Goal: Find contact information: Find contact information

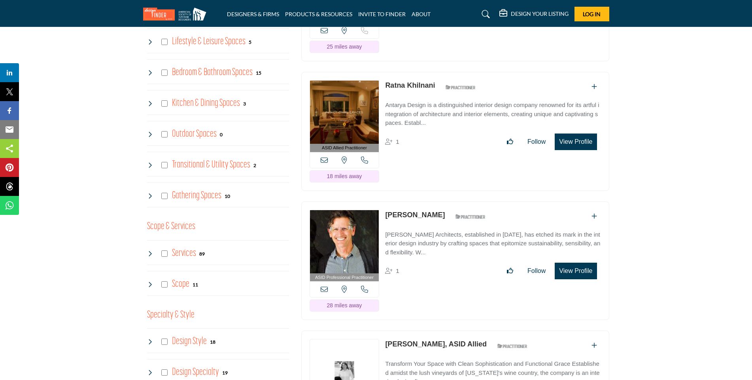
scroll to position [633, 0]
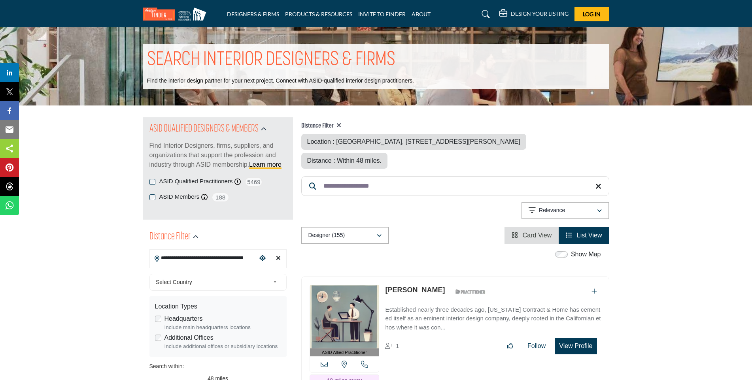
scroll to position [119, 0]
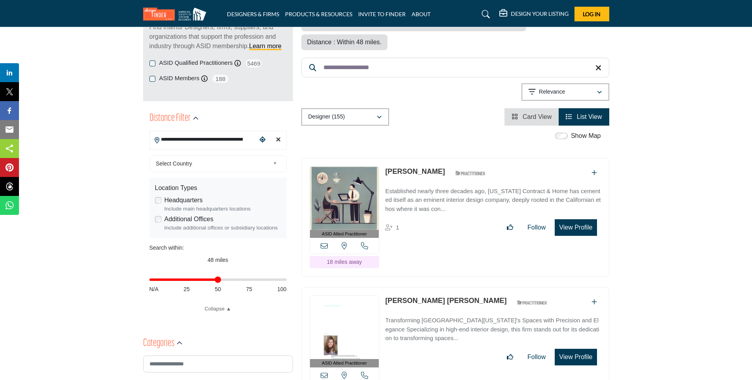
click at [323, 246] on icon at bounding box center [324, 245] width 7 height 7
click at [325, 244] on icon at bounding box center [324, 245] width 7 height 7
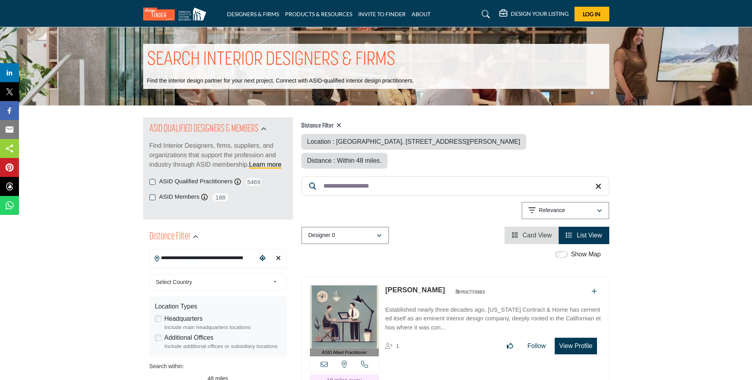
scroll to position [119, 0]
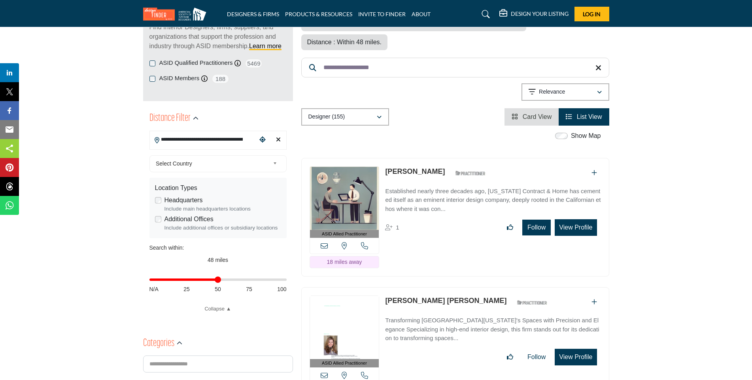
click at [535, 227] on button "Follow" at bounding box center [536, 228] width 28 height 16
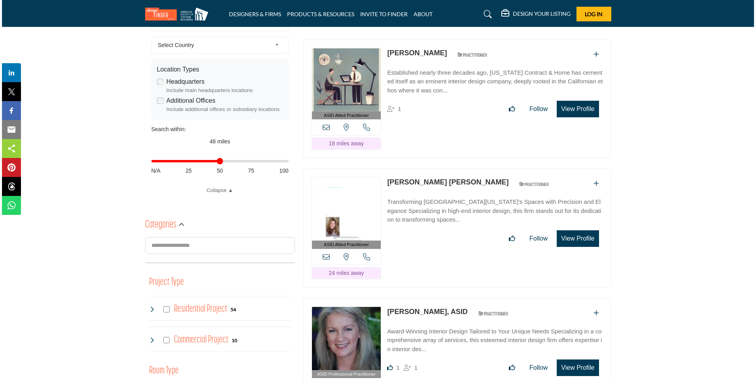
scroll to position [158, 0]
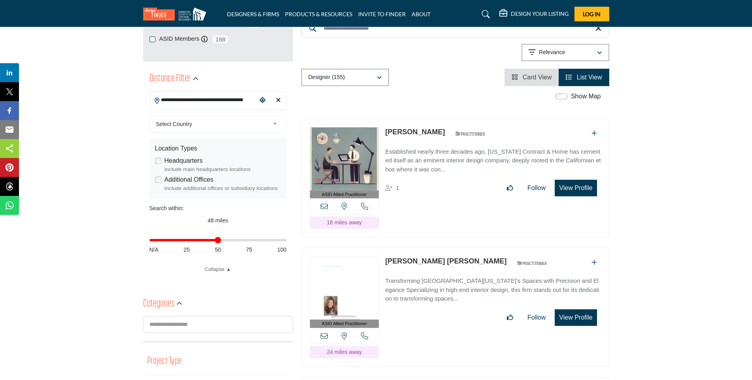
click at [579, 188] on button "View Profile" at bounding box center [576, 188] width 42 height 17
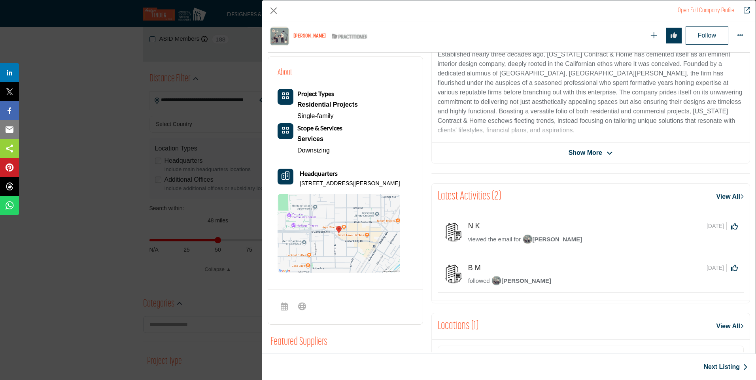
scroll to position [269, 0]
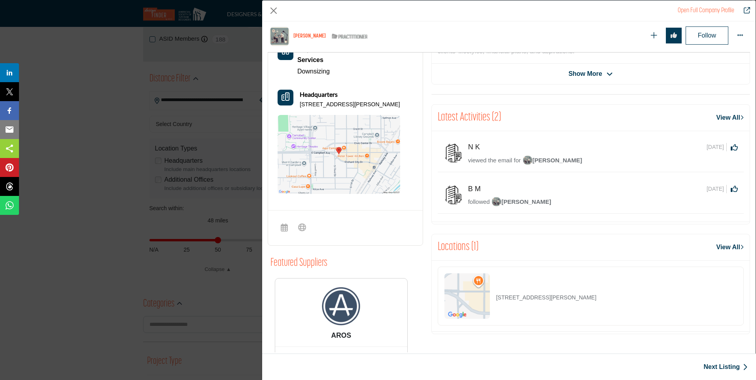
drag, startPoint x: 301, startPoint y: 104, endPoint x: 316, endPoint y: 112, distance: 16.8
click at [316, 109] on p "[STREET_ADDRESS][PERSON_NAME]" at bounding box center [350, 105] width 100 height 8
copy p "[STREET_ADDRESS][PERSON_NAME]"
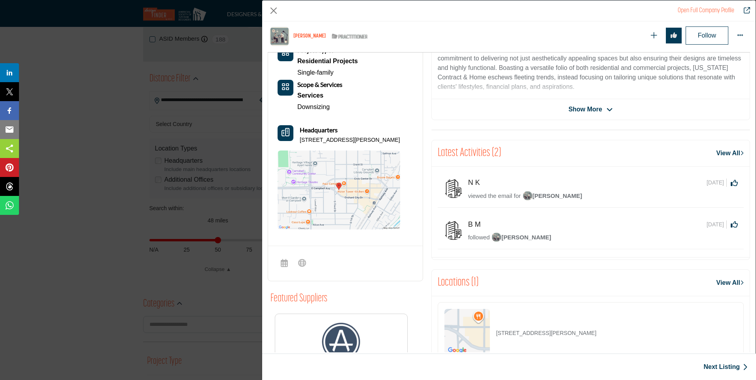
scroll to position [123, 0]
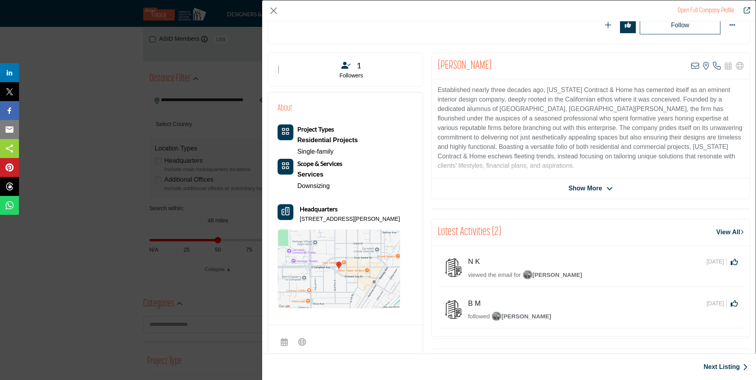
click at [607, 189] on icon "Company Data Modal" at bounding box center [610, 188] width 6 height 7
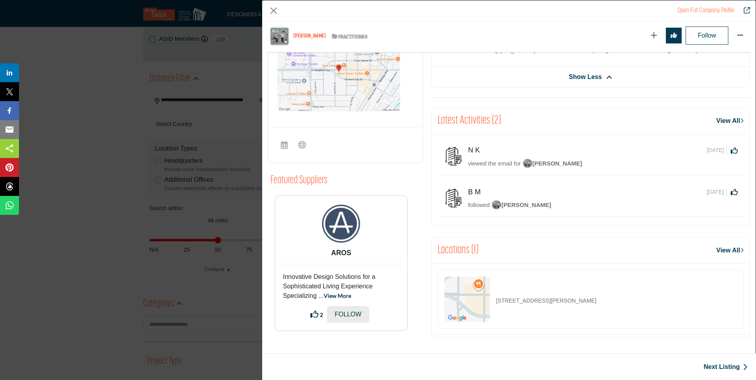
scroll to position [313, 0]
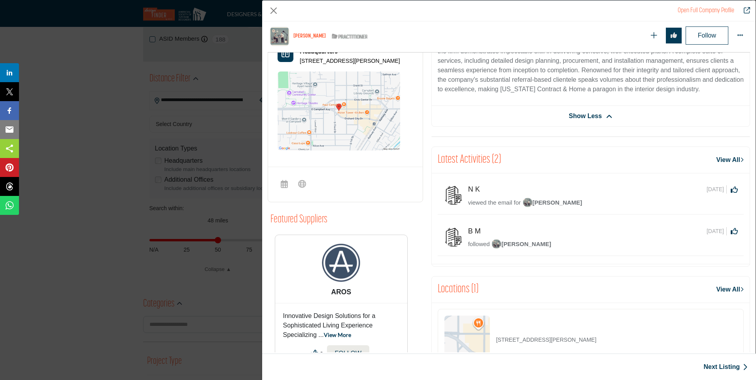
click at [474, 203] on span "viewed the email for" at bounding box center [494, 202] width 53 height 7
click at [493, 203] on span "viewed the email for" at bounding box center [494, 202] width 53 height 7
click at [511, 202] on span "viewed the email for" at bounding box center [494, 202] width 53 height 7
click at [526, 205] on img "Company Data Modal" at bounding box center [528, 203] width 10 height 10
